Goal: Communication & Community: Connect with others

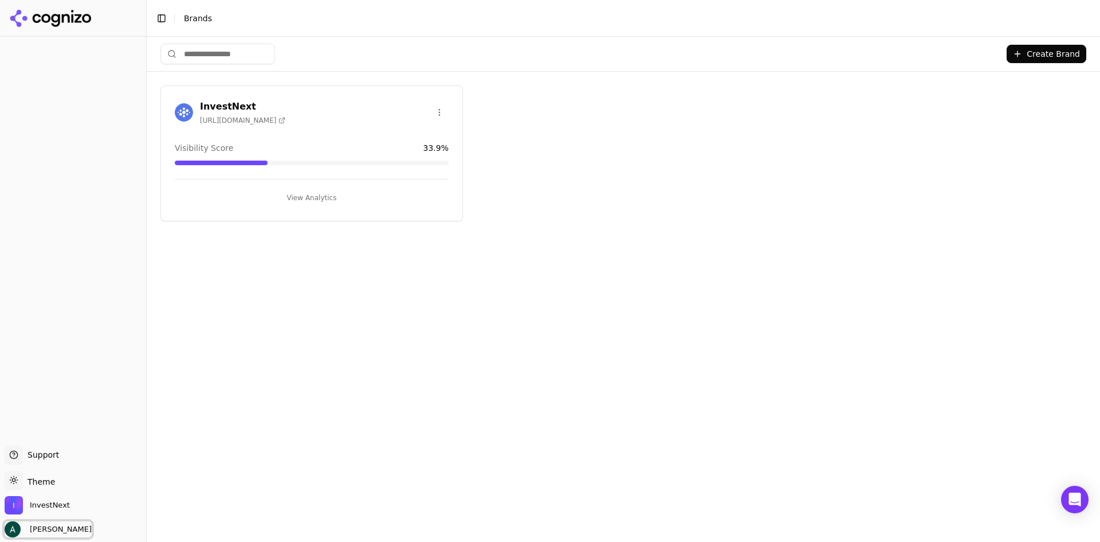
click at [55, 521] on span "[PERSON_NAME]" at bounding box center [58, 529] width 66 height 10
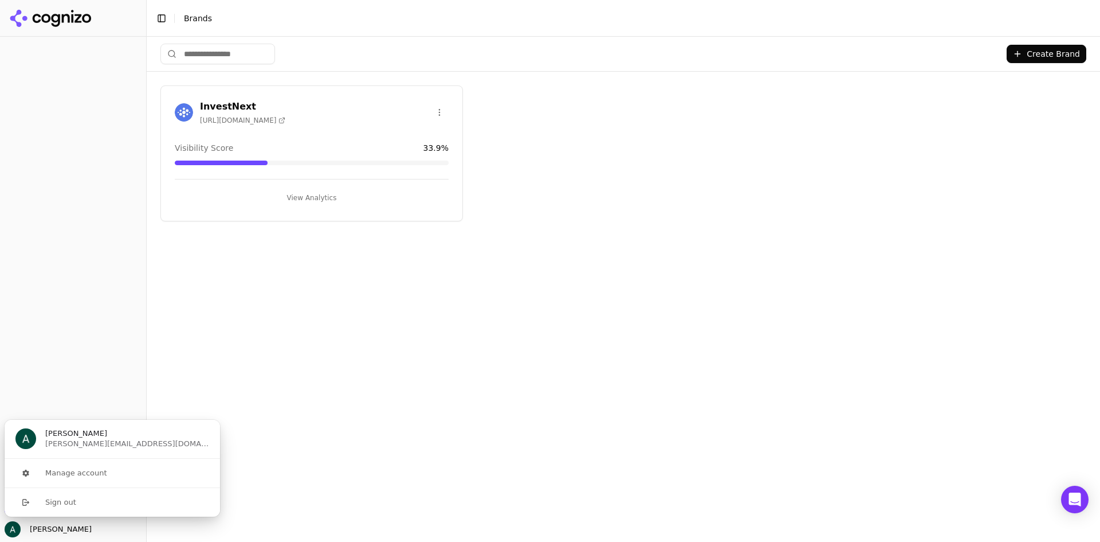
click at [407, 451] on div "Create Brand InvestNext [URL][DOMAIN_NAME] Visibility Score 33.9 % View Analyti…" at bounding box center [624, 289] width 954 height 505
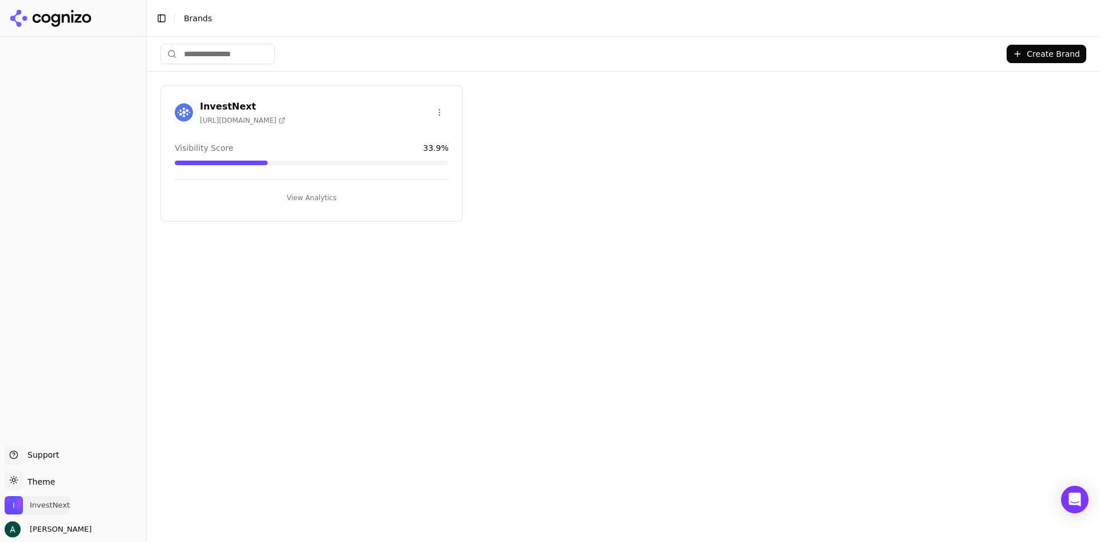
click at [41, 500] on span "InvestNext" at bounding box center [50, 505] width 40 height 10
click at [177, 472] on icon "InvestNext is active" at bounding box center [172, 471] width 9 height 9
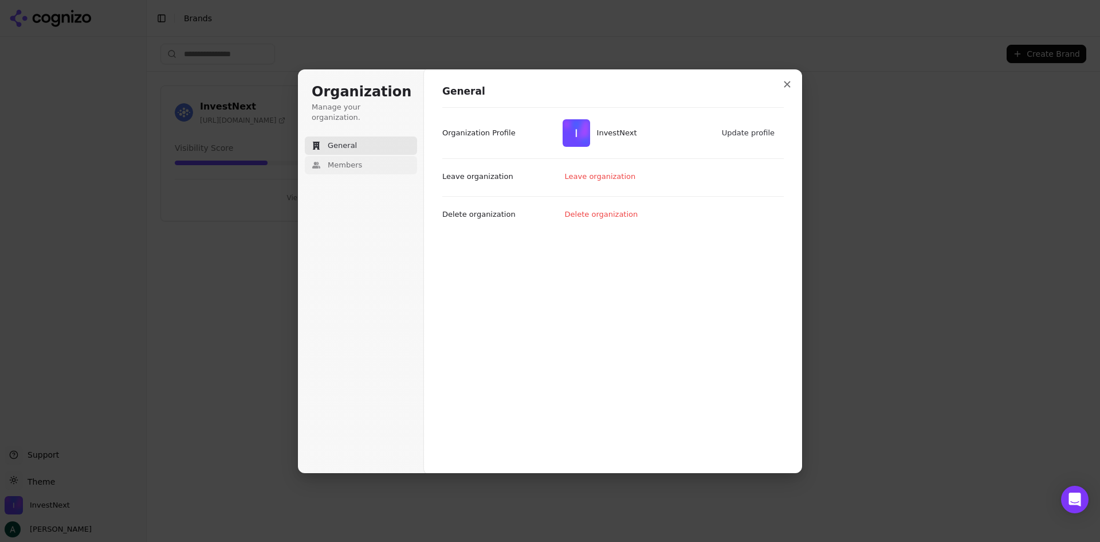
click at [371, 156] on button "Members" at bounding box center [361, 165] width 112 height 18
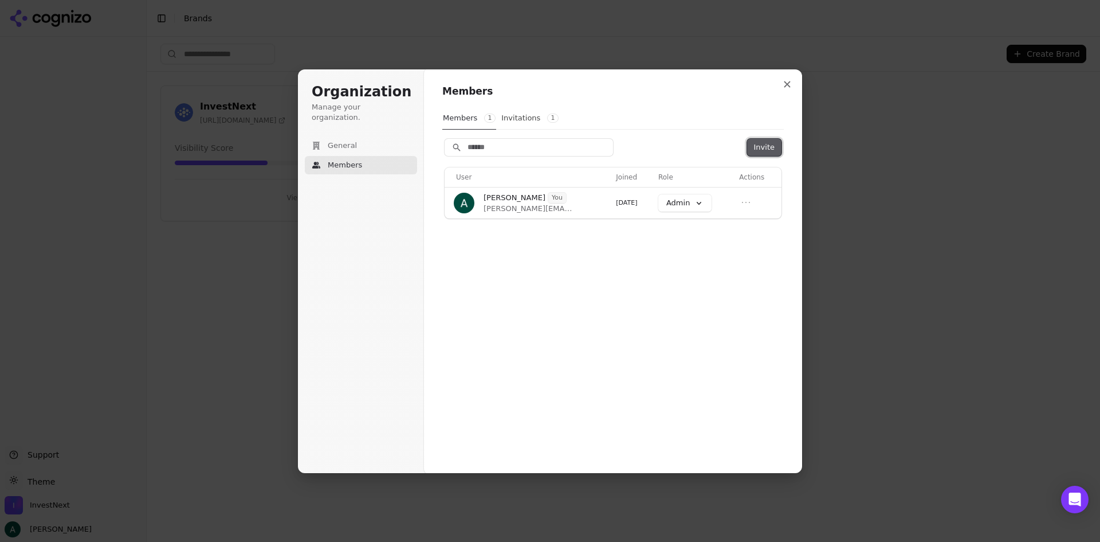
click at [755, 151] on button "Invite" at bounding box center [764, 147] width 34 height 17
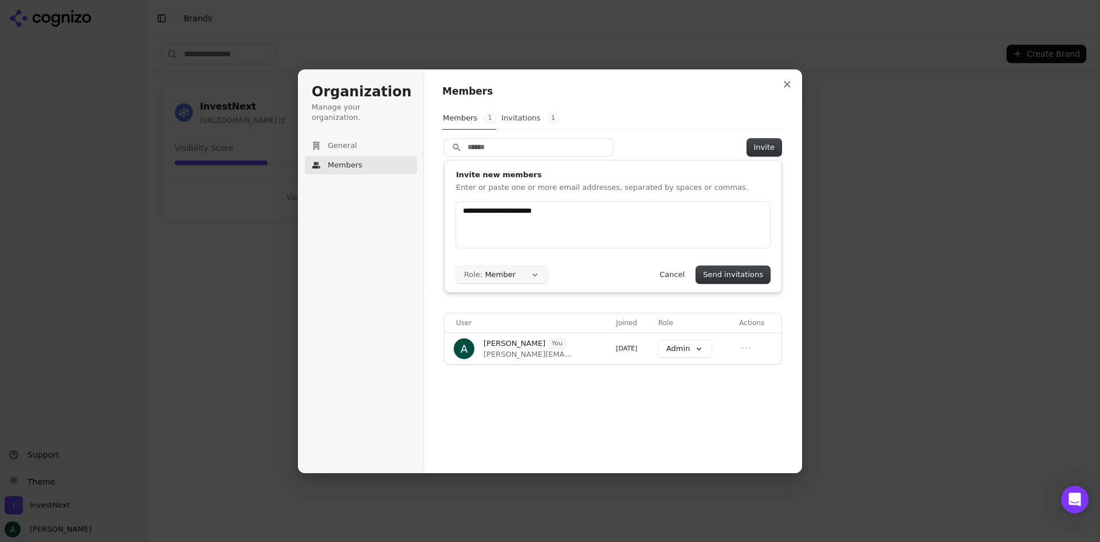
type input "**********"
click at [525, 276] on button "Role: Member" at bounding box center [502, 274] width 92 height 17
click at [733, 272] on button "Send invitations" at bounding box center [733, 274] width 74 height 17
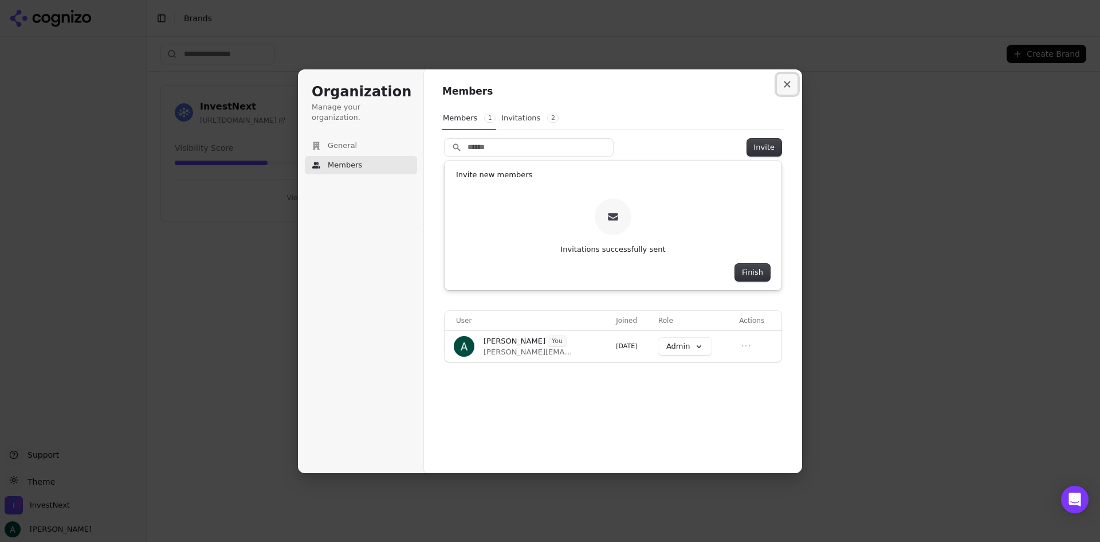
click at [786, 82] on icon "Close modal" at bounding box center [787, 84] width 7 height 7
